Goal: Navigation & Orientation: Find specific page/section

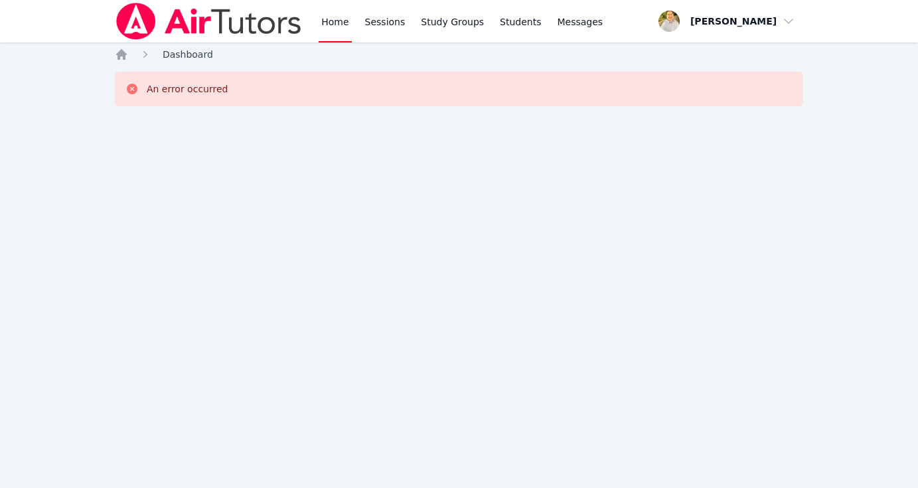
click at [186, 53] on span "Dashboard" at bounding box center [188, 54] width 50 height 11
click at [123, 52] on icon "Breadcrumb" at bounding box center [121, 54] width 11 height 11
click at [208, 54] on span "Dashboard" at bounding box center [188, 54] width 50 height 11
click at [193, 54] on span "Dashboard" at bounding box center [188, 54] width 50 height 11
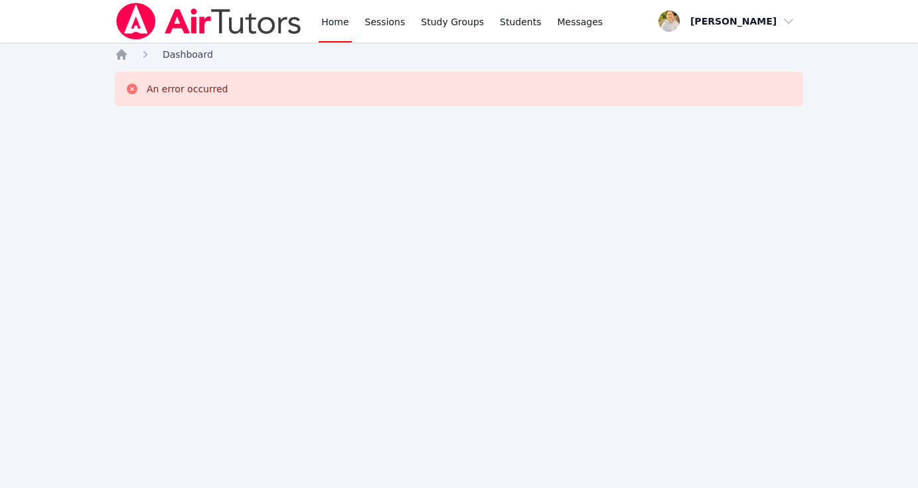
click at [193, 54] on span "Dashboard" at bounding box center [188, 54] width 50 height 11
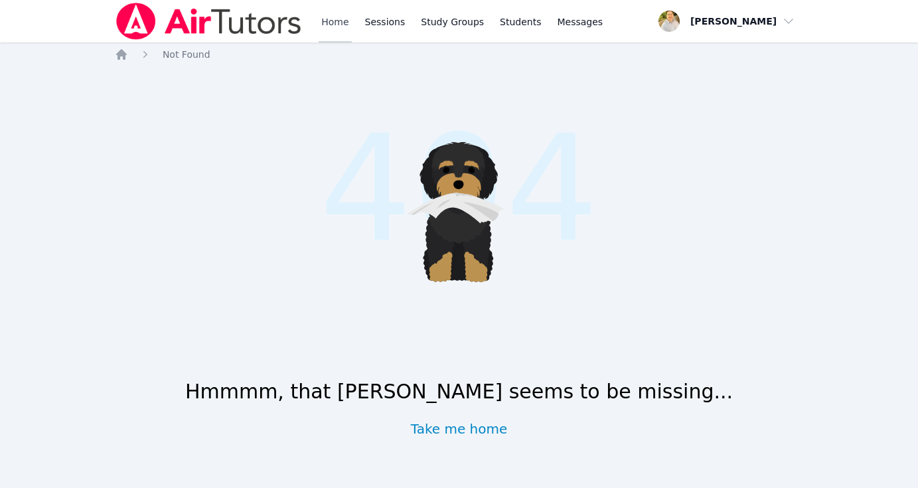
click at [335, 19] on link "Home" at bounding box center [335, 21] width 33 height 42
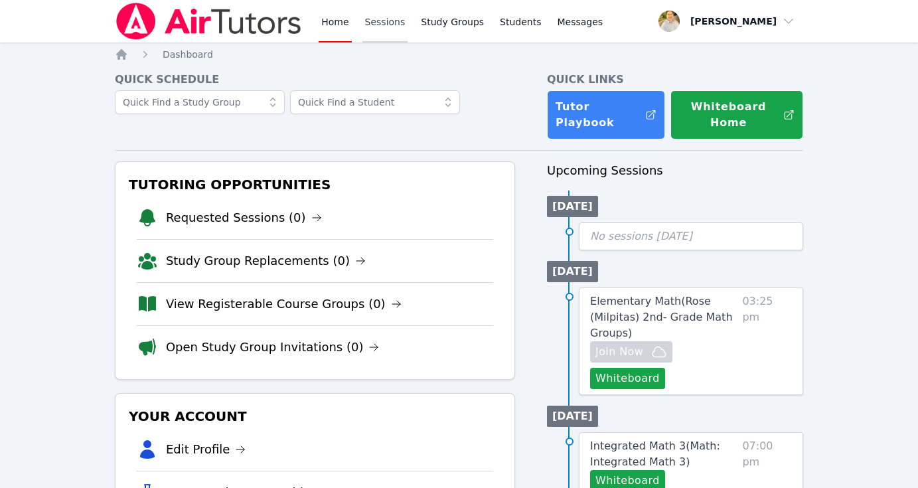
click at [384, 20] on link "Sessions" at bounding box center [385, 21] width 46 height 42
